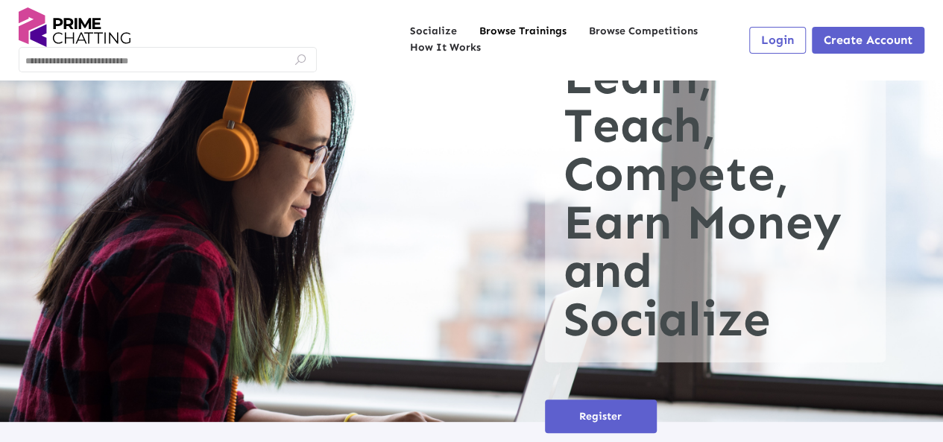
click at [513, 25] on link "Browse Trainings" at bounding box center [522, 31] width 87 height 15
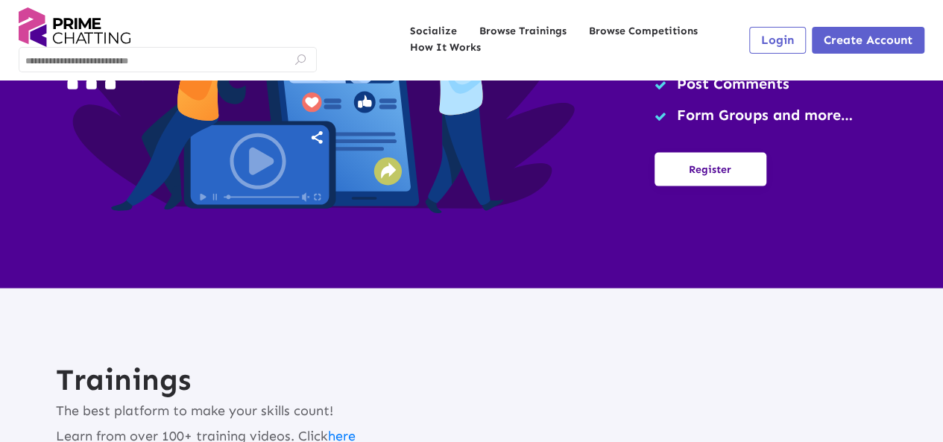
scroll to position [1531, 0]
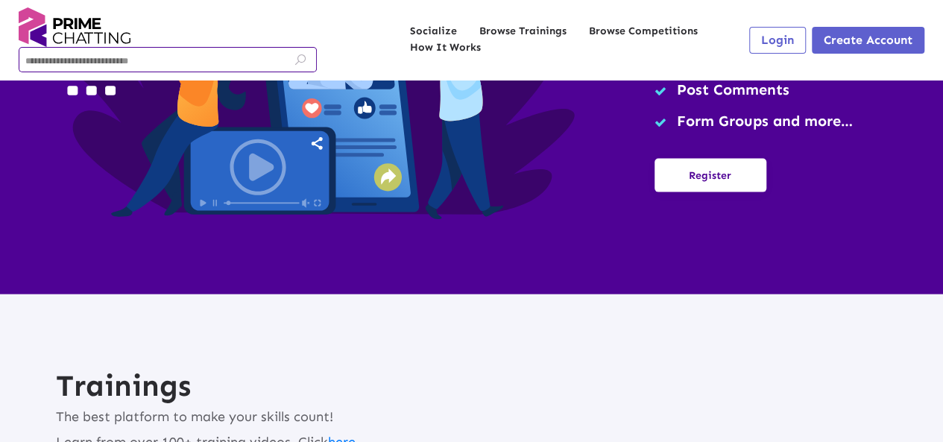
click at [183, 62] on input at bounding box center [167, 62] width 285 height 10
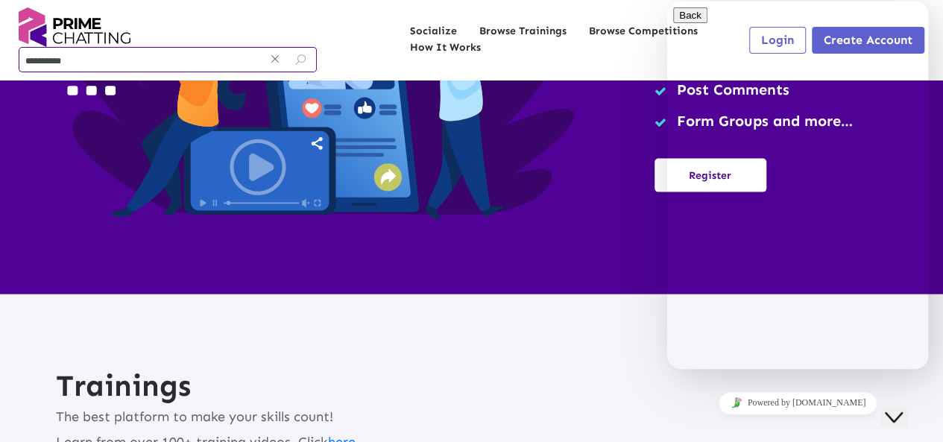
type input "**********"
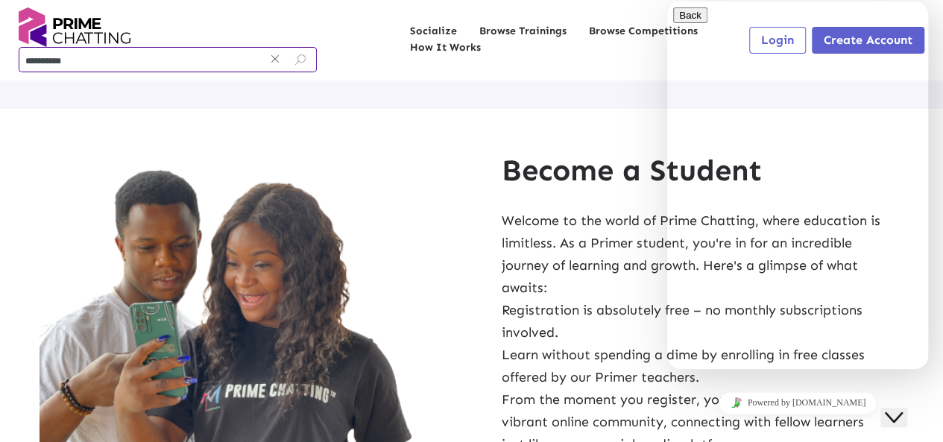
scroll to position [2323, 0]
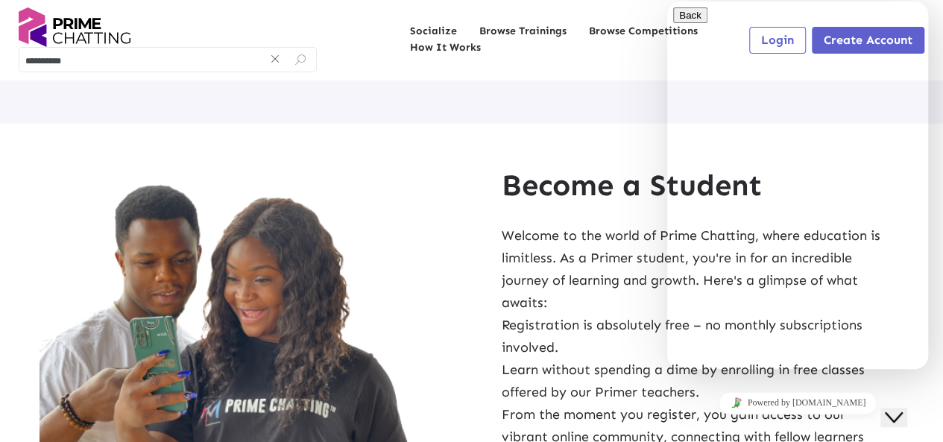
click at [595, 275] on p "Welcome to the world of Prime Chatting, where education is limitless. As a Prim…" at bounding box center [693, 268] width 384 height 89
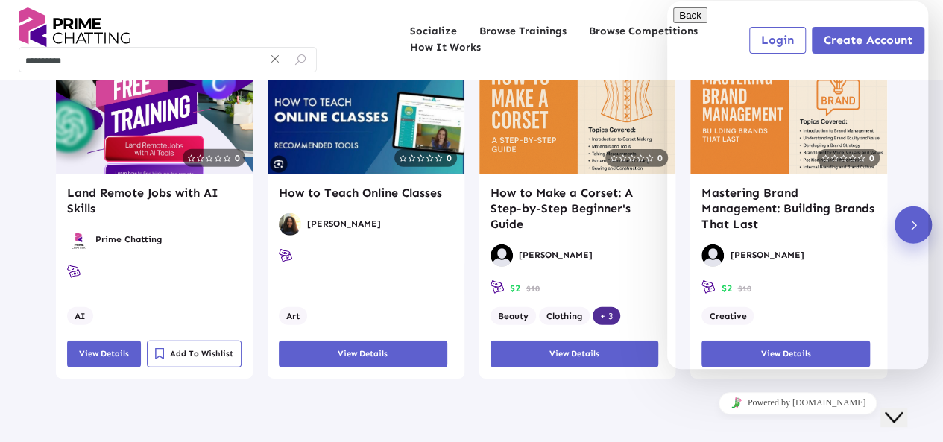
scroll to position [1998, 0]
